Goal: Transaction & Acquisition: Book appointment/travel/reservation

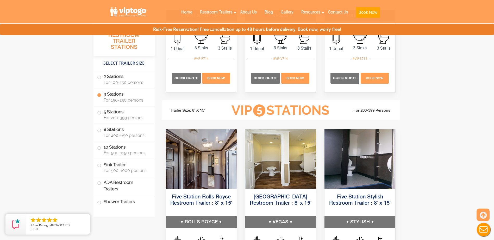
scroll to position [754, 0]
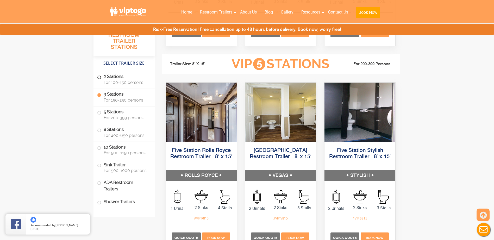
click at [129, 78] on label "2 Stations For 100-150 persons" at bounding box center [124, 79] width 54 height 16
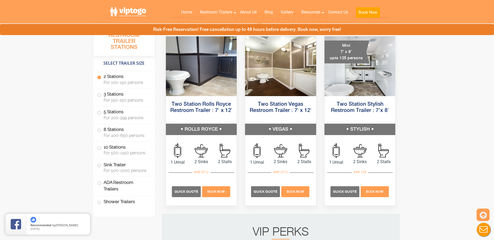
scroll to position [237, 0]
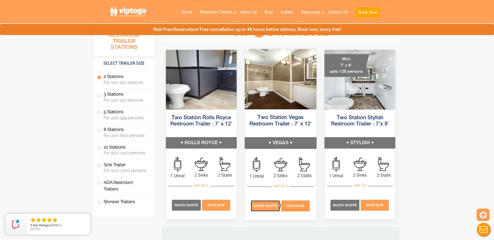
click at [271, 205] on span "Quick Quote" at bounding box center [265, 206] width 24 height 4
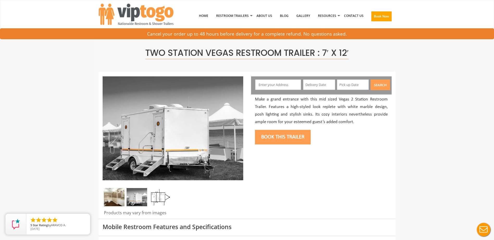
click at [141, 193] on img at bounding box center [136, 197] width 21 height 18
click at [152, 195] on img at bounding box center [159, 197] width 21 height 18
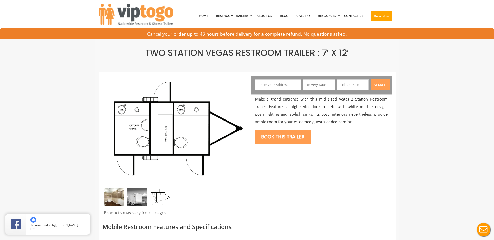
click at [135, 197] on img at bounding box center [136, 197] width 21 height 18
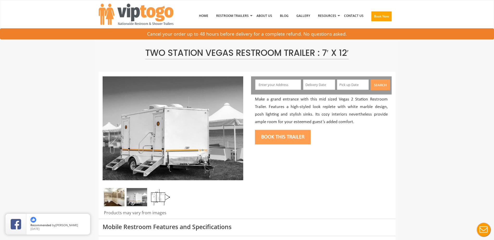
click at [117, 200] on img at bounding box center [114, 197] width 21 height 18
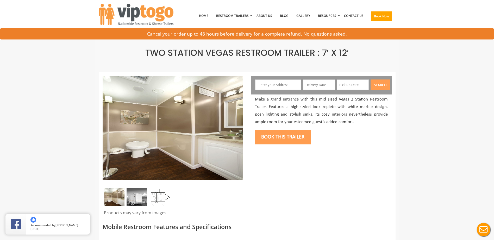
drag, startPoint x: 124, startPoint y: 200, endPoint x: 131, endPoint y: 199, distance: 7.1
click at [124, 200] on div at bounding box center [173, 198] width 140 height 21
click at [131, 199] on img at bounding box center [136, 197] width 21 height 18
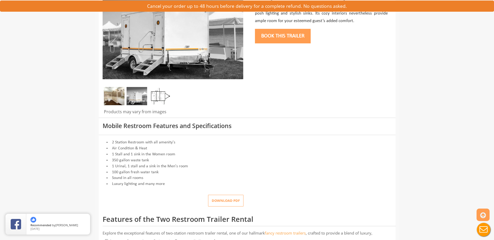
scroll to position [104, 0]
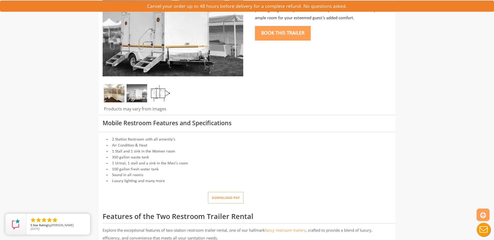
drag, startPoint x: 233, startPoint y: 197, endPoint x: 342, endPoint y: 159, distance: 115.9
click at [345, 158] on li "350 gallon waste tank" at bounding box center [247, 158] width 289 height 6
click at [235, 201] on button "Download pdf" at bounding box center [225, 198] width 35 height 12
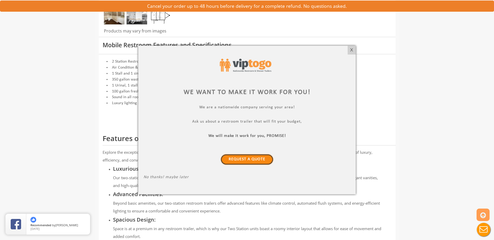
click at [265, 163] on link "Request a Quote" at bounding box center [246, 159] width 53 height 11
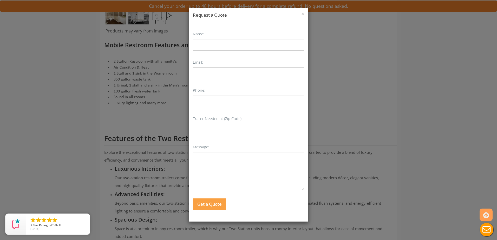
click at [305, 14] on div "× Request a Quote" at bounding box center [248, 15] width 119 height 14
click at [237, 129] on input "Trailer Needed at (Zip Code):" at bounding box center [248, 130] width 111 height 12
click at [305, 14] on div "× Request a Quote" at bounding box center [248, 15] width 119 height 14
click at [303, 14] on button "×" at bounding box center [303, 13] width 3 height 5
